Goal: Task Accomplishment & Management: Manage account settings

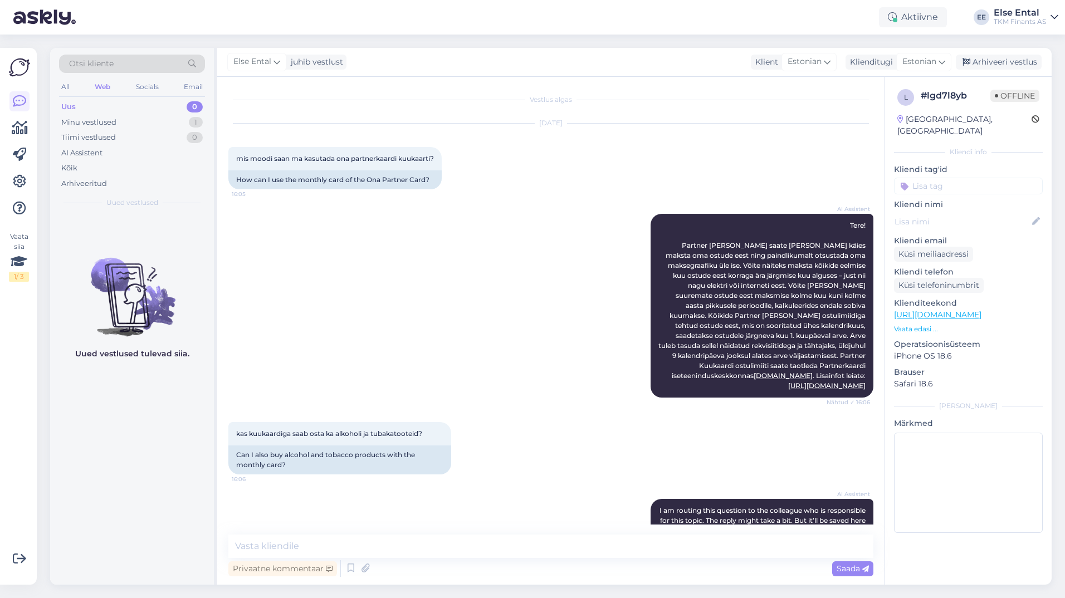
scroll to position [127, 0]
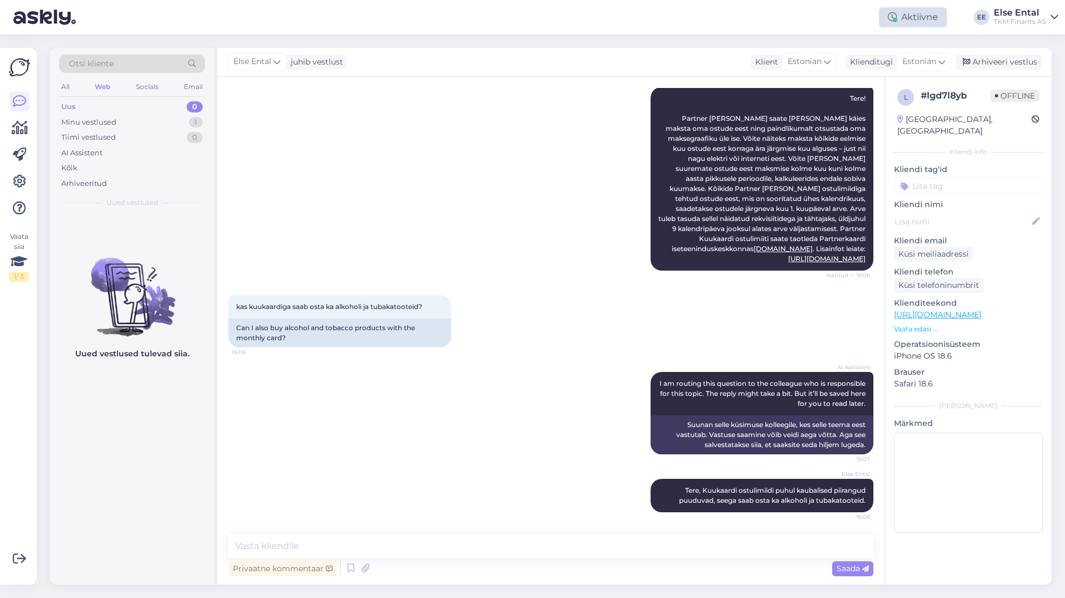
click at [899, 19] on div "Aktiivne" at bounding box center [913, 17] width 68 height 20
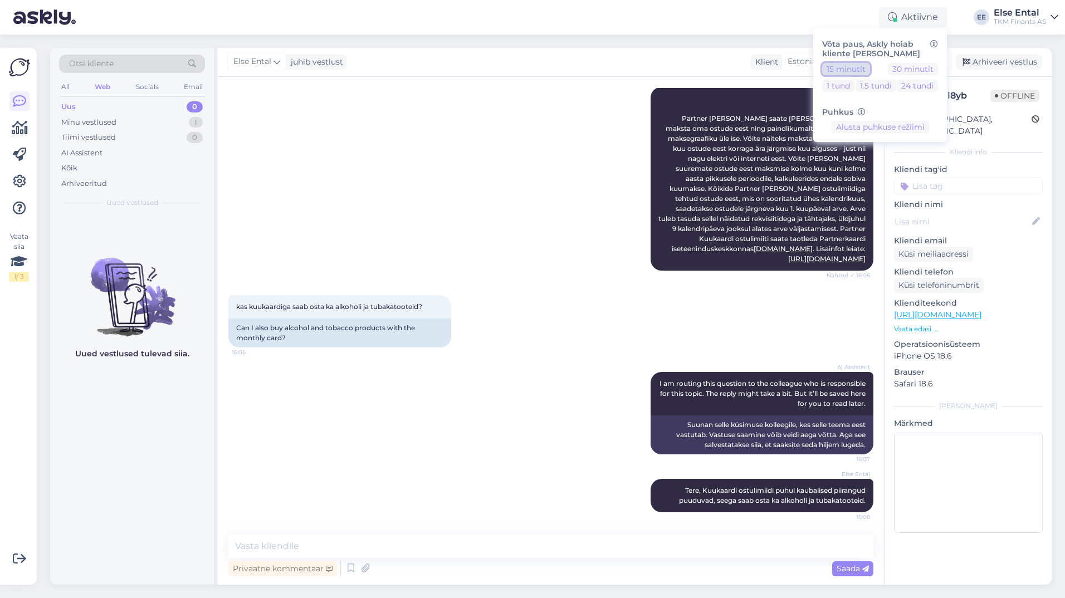
click at [850, 71] on button "15 minutit" at bounding box center [846, 69] width 48 height 12
click at [870, 168] on button "Lõpeta paus" at bounding box center [880, 162] width 56 height 12
click at [511, 255] on div "AI Assistent Tere! Partner [PERSON_NAME] saate [PERSON_NAME] käies maksta oma o…" at bounding box center [550, 179] width 645 height 208
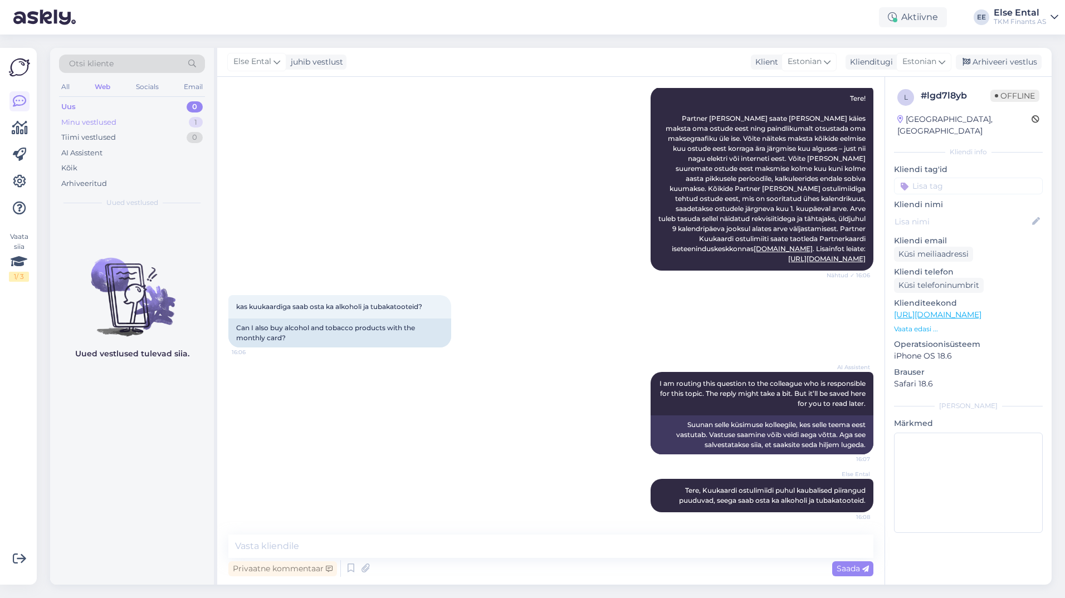
click at [106, 121] on div "Minu vestlused" at bounding box center [88, 122] width 55 height 11
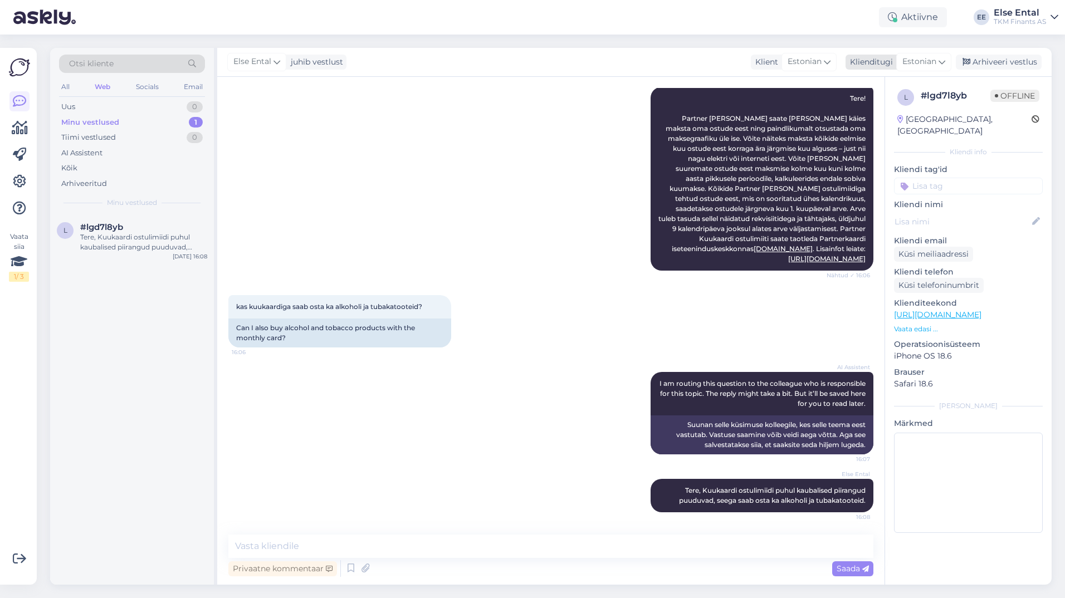
click at [1000, 61] on div "Arhiveeri vestlus" at bounding box center [999, 62] width 86 height 15
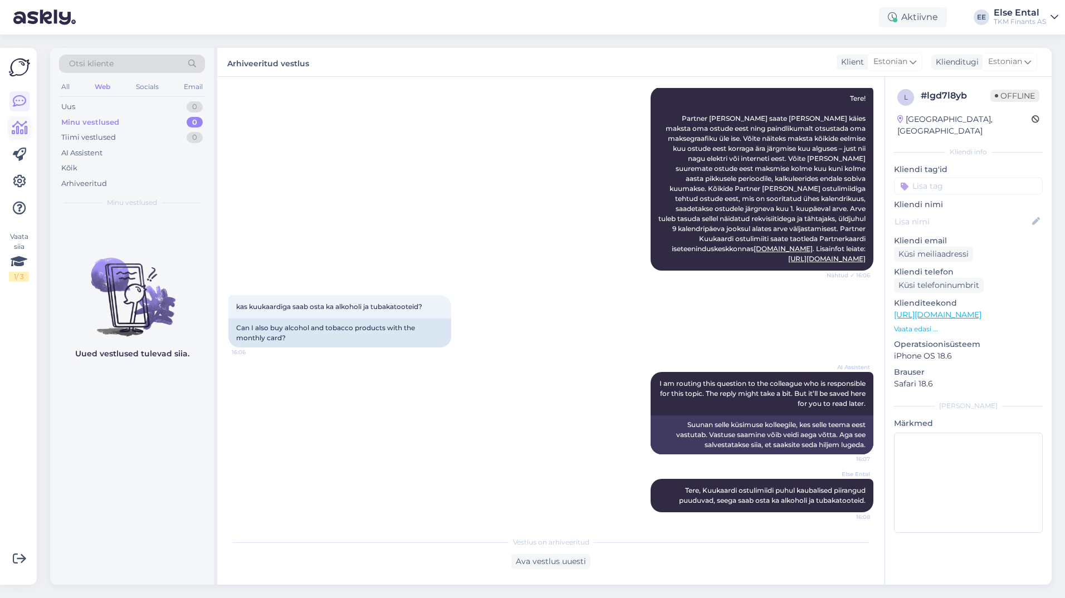
click at [19, 129] on icon at bounding box center [20, 127] width 16 height 13
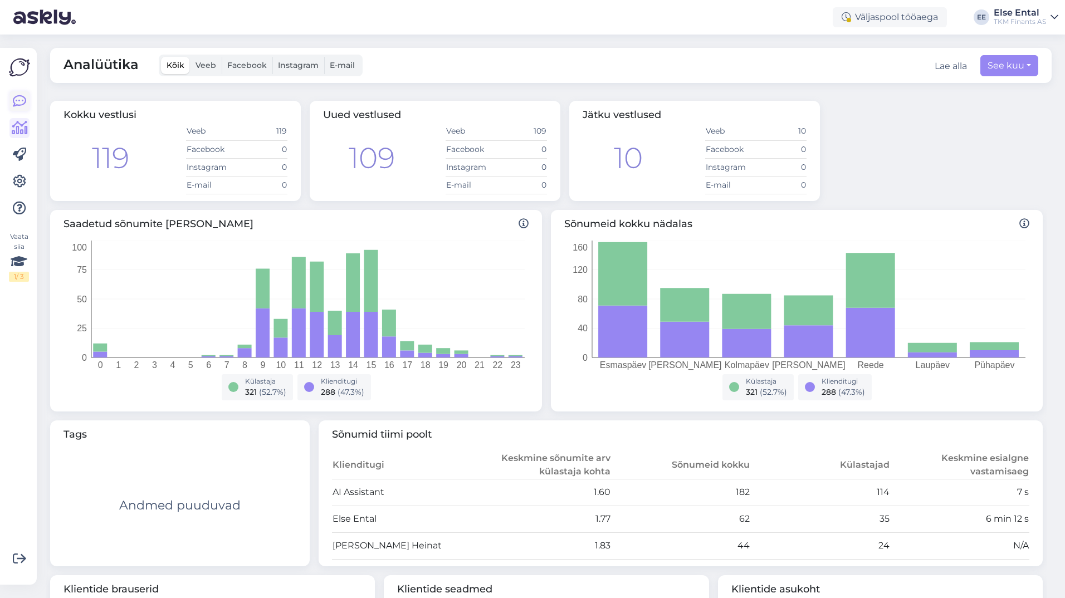
click at [16, 102] on icon at bounding box center [19, 101] width 13 height 13
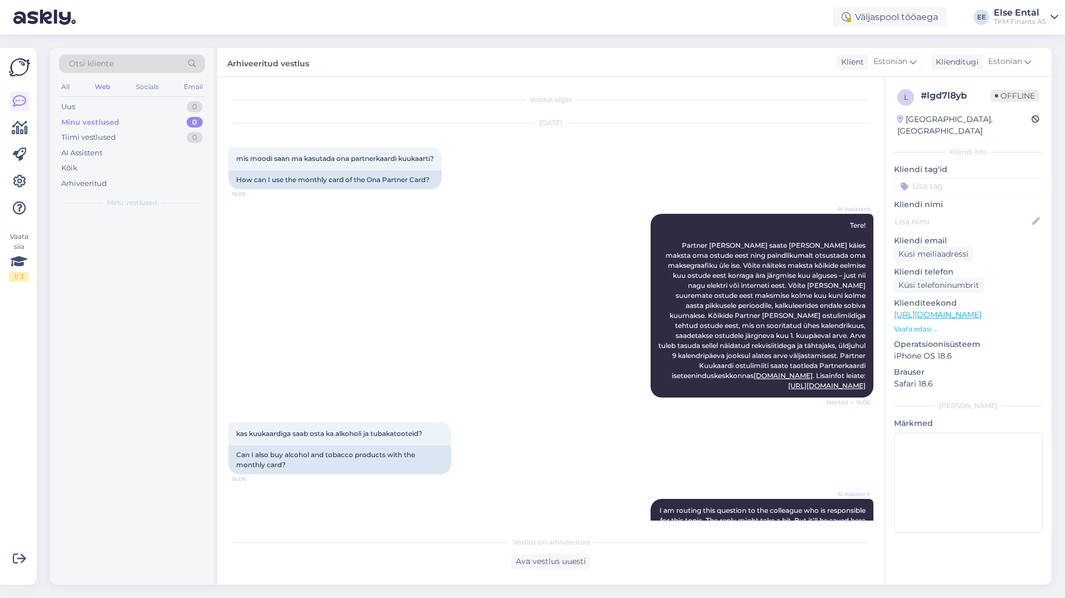
scroll to position [131, 0]
